Goal: Transaction & Acquisition: Purchase product/service

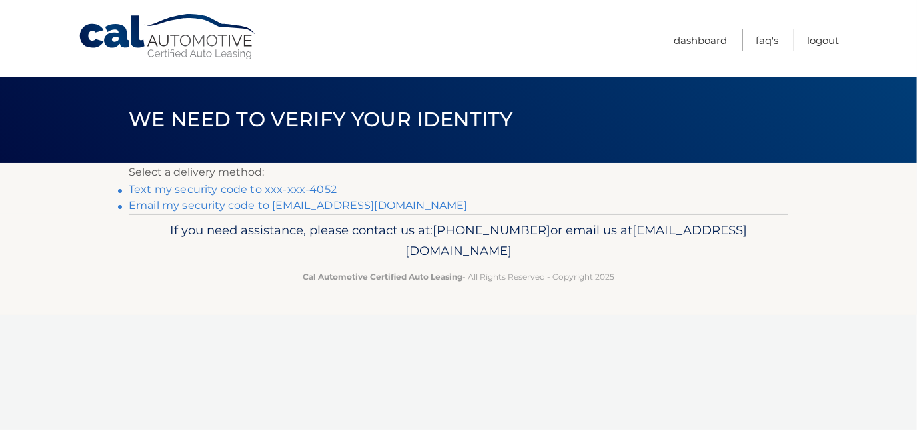
click at [266, 189] on link "Text my security code to xxx-xxx-4052" at bounding box center [233, 189] width 208 height 13
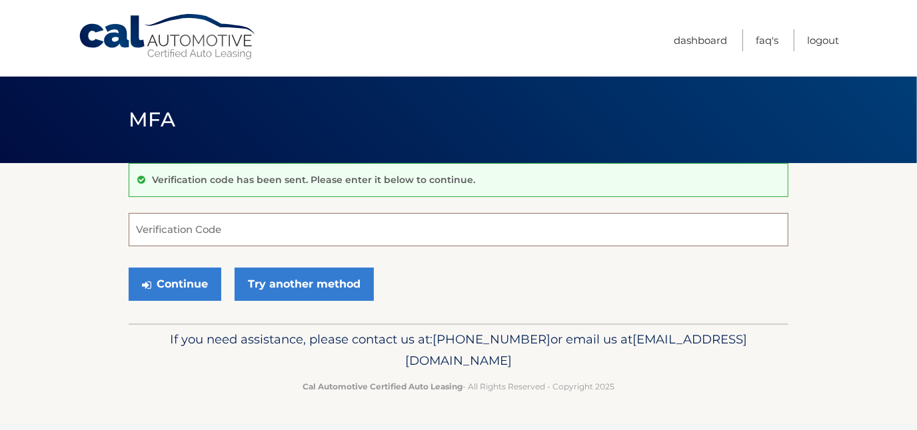
click at [210, 228] on input "Verification Code" at bounding box center [458, 229] width 659 height 33
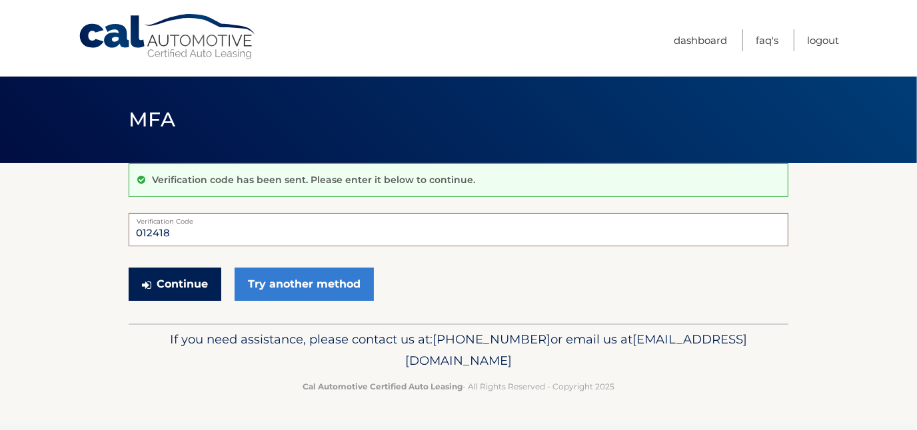
type input "012418"
click at [159, 286] on button "Continue" at bounding box center [175, 284] width 93 height 33
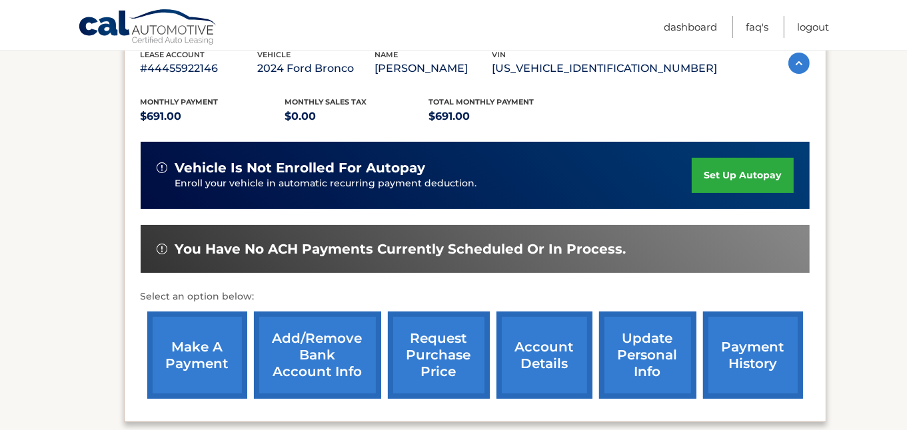
scroll to position [266, 0]
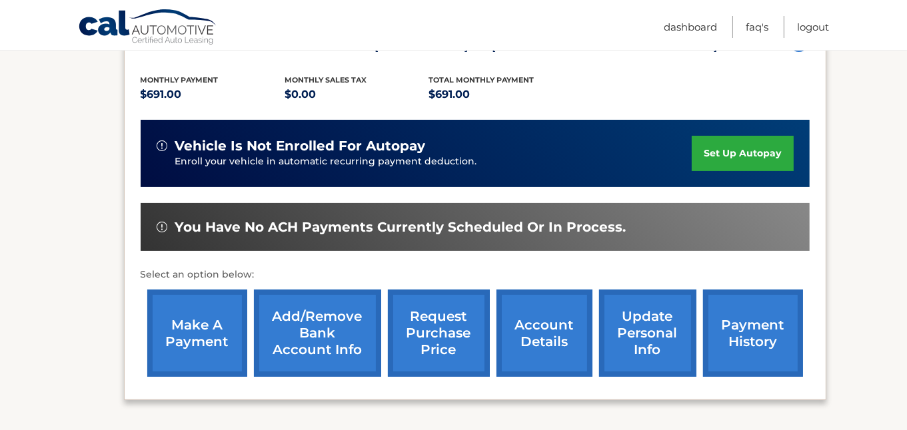
click at [202, 332] on link "make a payment" at bounding box center [197, 333] width 100 height 87
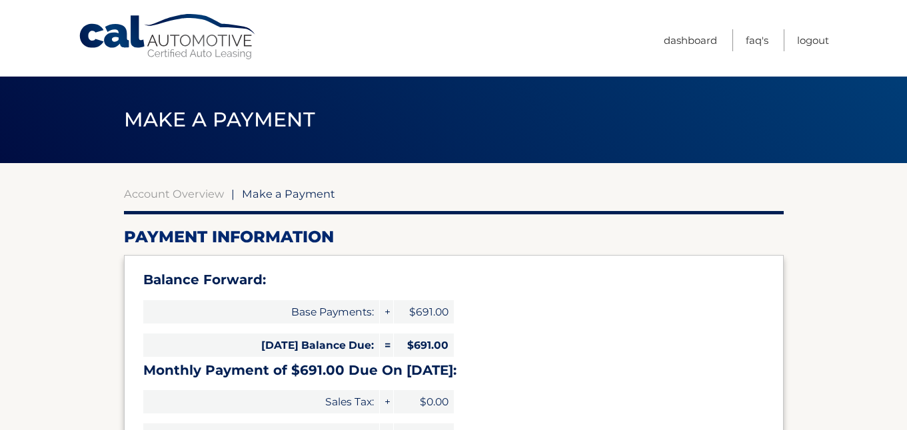
select select "M2JhYThmOTctM2M2NS00NDc0LWJmNWEtMjU2ZTc1ODBlNjQw"
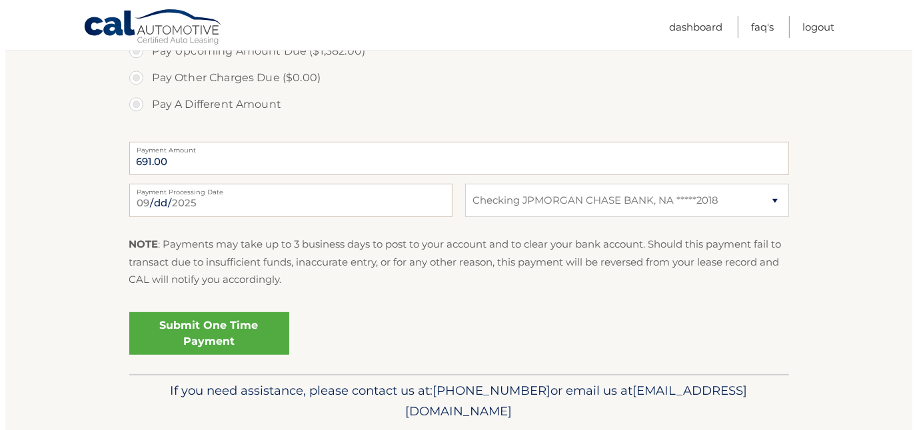
scroll to position [577, 0]
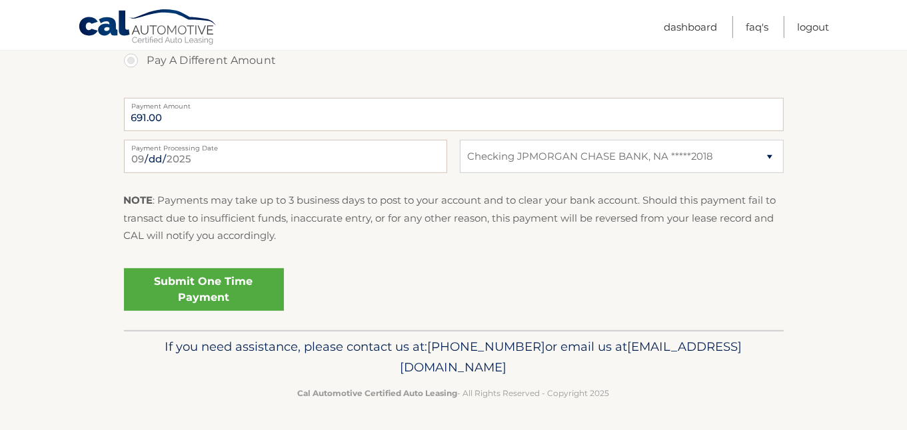
click at [211, 284] on link "Submit One Time Payment" at bounding box center [204, 289] width 160 height 43
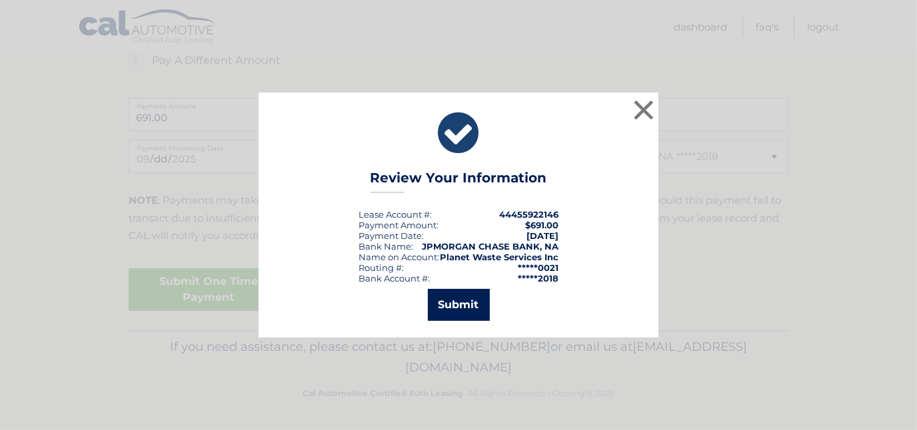
click at [455, 305] on button "Submit" at bounding box center [459, 305] width 62 height 32
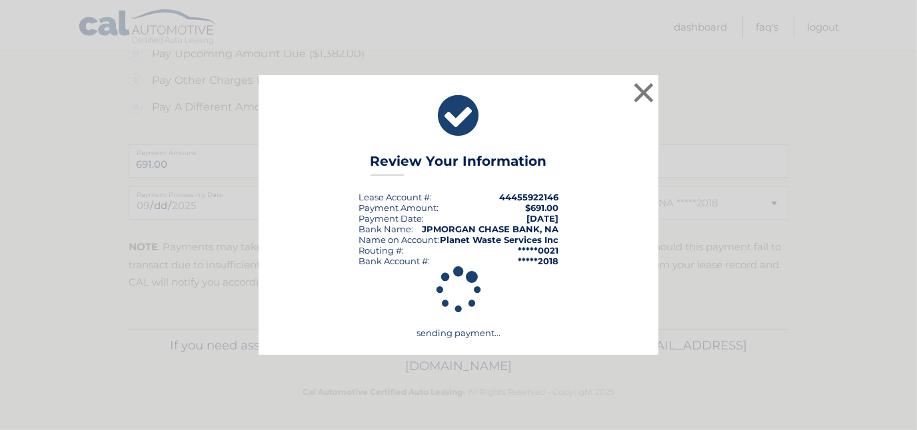
scroll to position [529, 0]
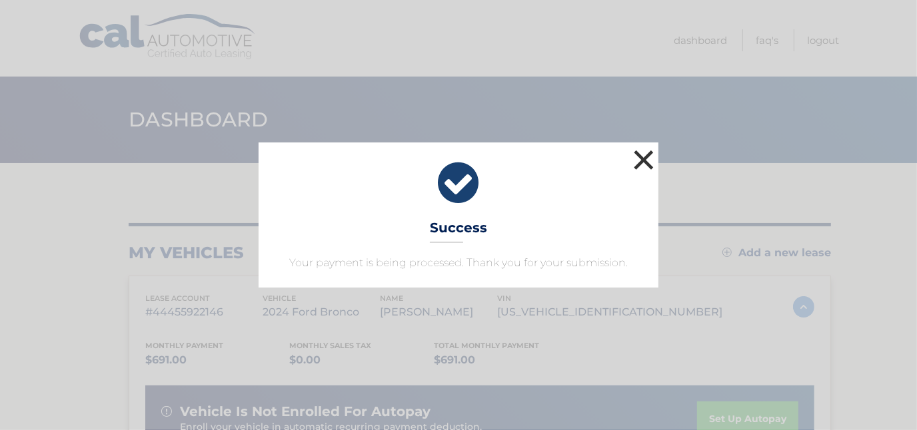
click at [637, 160] on button "×" at bounding box center [643, 160] width 27 height 27
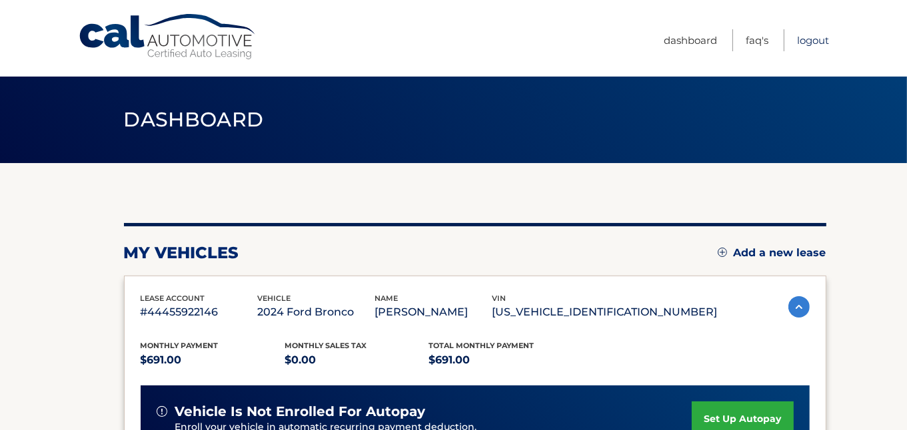
click at [808, 38] on link "Logout" at bounding box center [813, 40] width 32 height 22
